Goal: Information Seeking & Learning: Learn about a topic

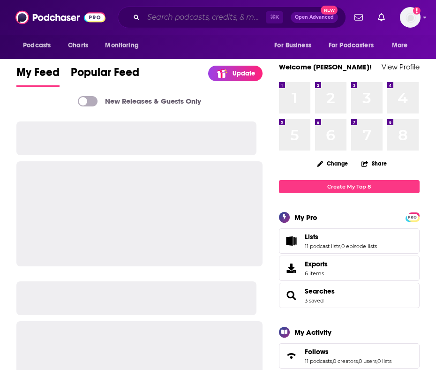
click at [171, 18] on input "Search podcasts, credits, & more..." at bounding box center [205, 17] width 122 height 15
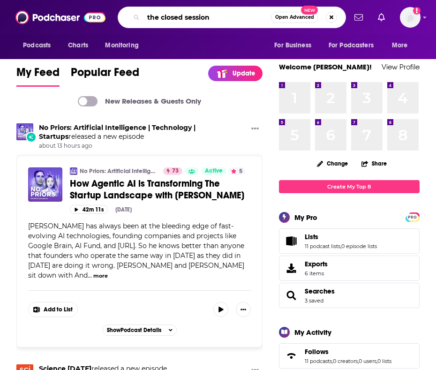
type input "the closed session"
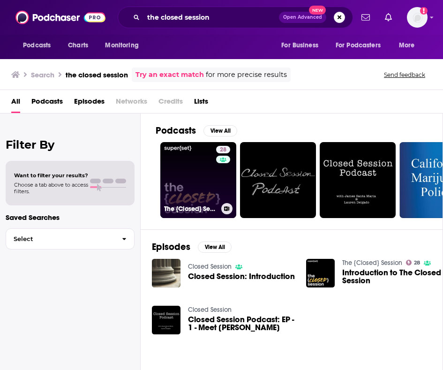
click at [213, 185] on link "28 The {Closed} Session" at bounding box center [198, 180] width 76 height 76
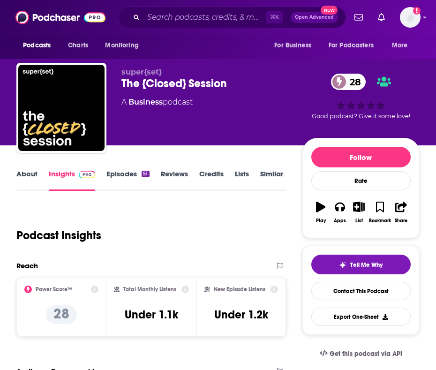
click at [31, 177] on link "About" at bounding box center [26, 180] width 21 height 22
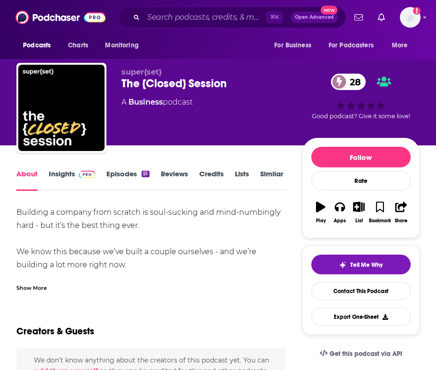
click at [31, 286] on div "Show More" at bounding box center [31, 287] width 30 height 9
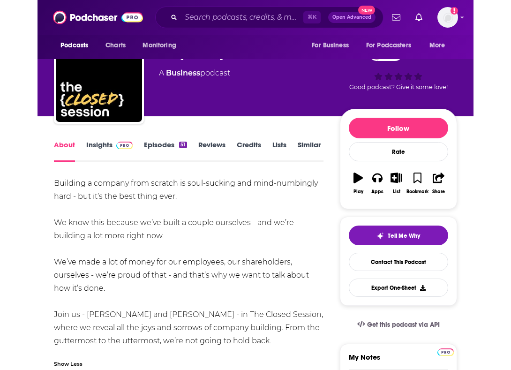
scroll to position [40, 0]
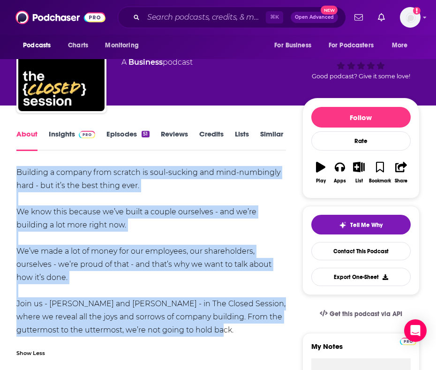
drag, startPoint x: 126, startPoint y: 238, endPoint x: 14, endPoint y: 175, distance: 128.6
copy div "Building a company from scratch is soul-sucking and mind-numbingly hard - but i…"
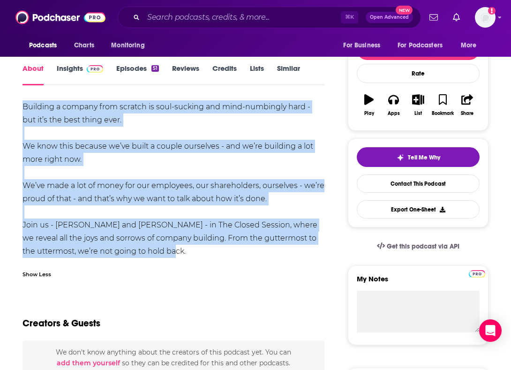
scroll to position [122, 0]
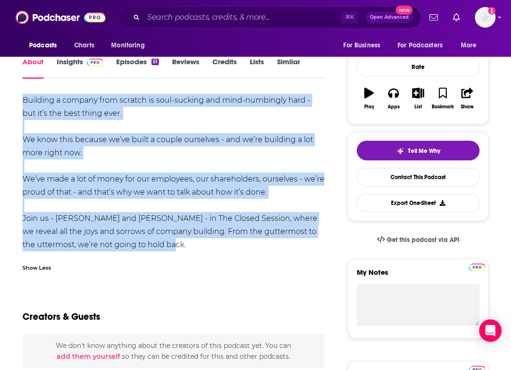
click at [144, 66] on link "Episodes 51" at bounding box center [137, 68] width 43 height 22
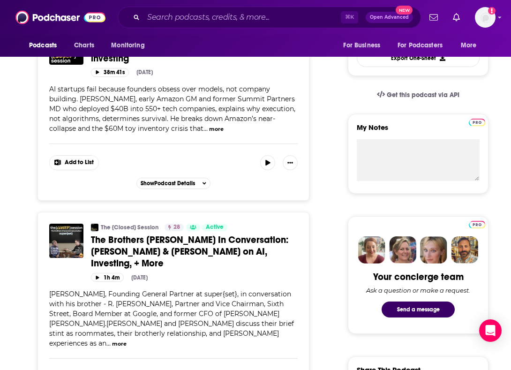
scroll to position [325, 0]
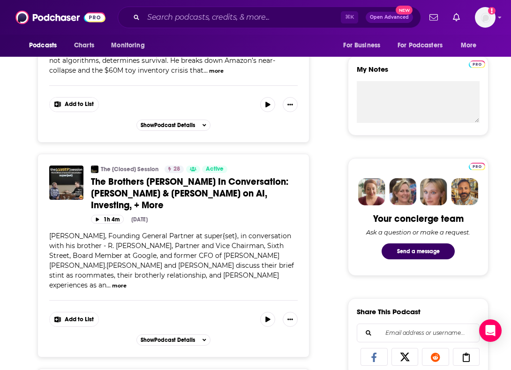
click at [127, 282] on button "more" at bounding box center [119, 286] width 15 height 8
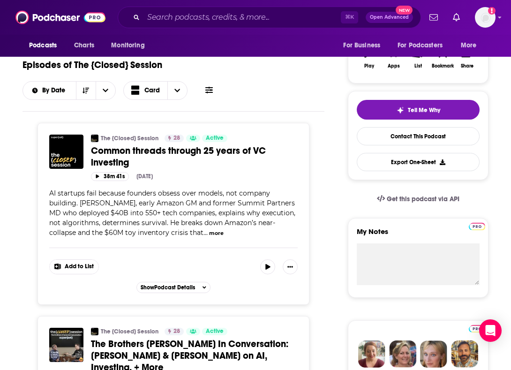
scroll to position [161, 0]
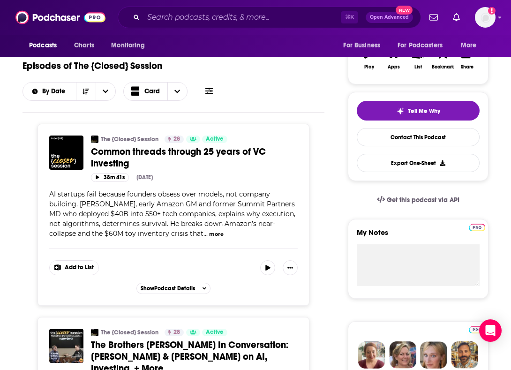
click at [216, 236] on button "more" at bounding box center [216, 234] width 15 height 8
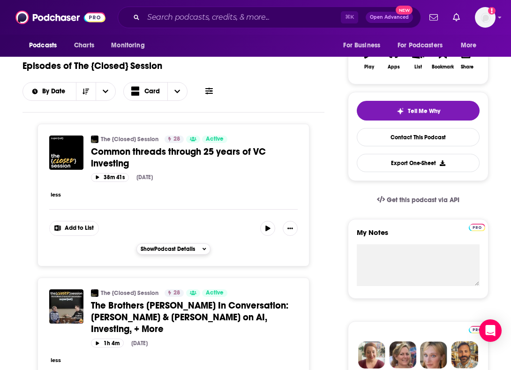
click at [180, 250] on span "Show Podcast Details" at bounding box center [168, 249] width 54 height 7
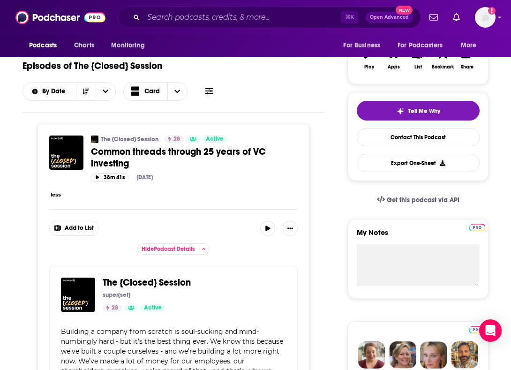
scroll to position [363, 0]
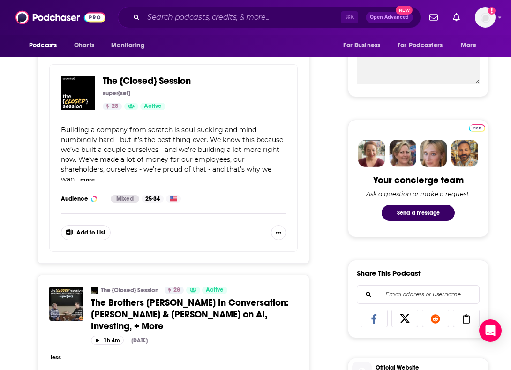
click at [88, 181] on button "more" at bounding box center [87, 180] width 15 height 8
